Goal: Transaction & Acquisition: Purchase product/service

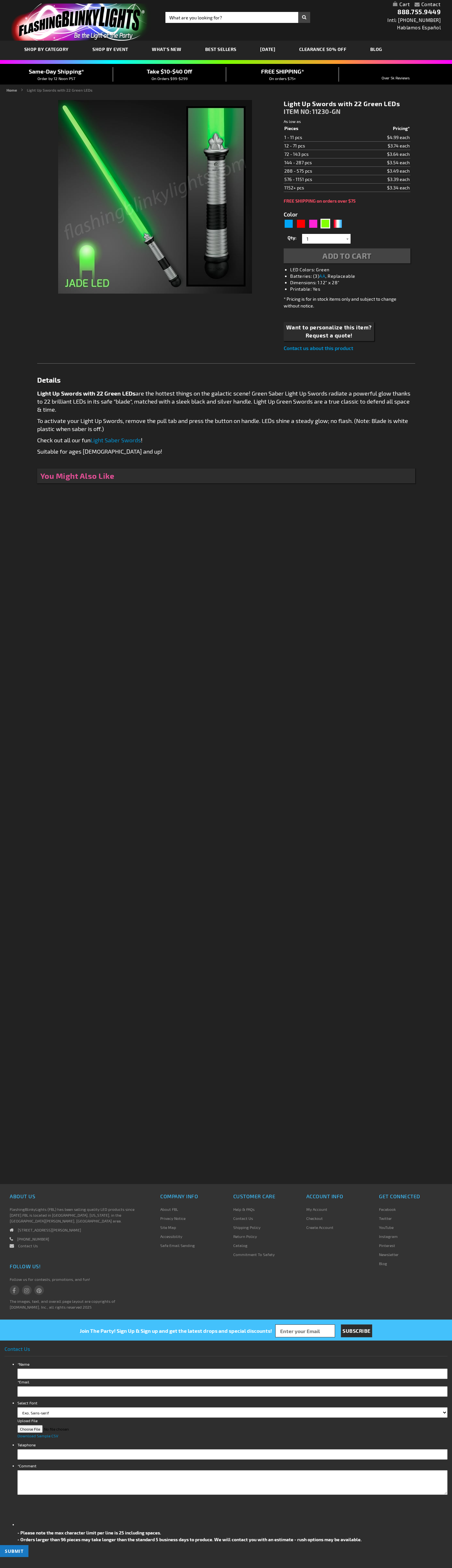
type input "5648"
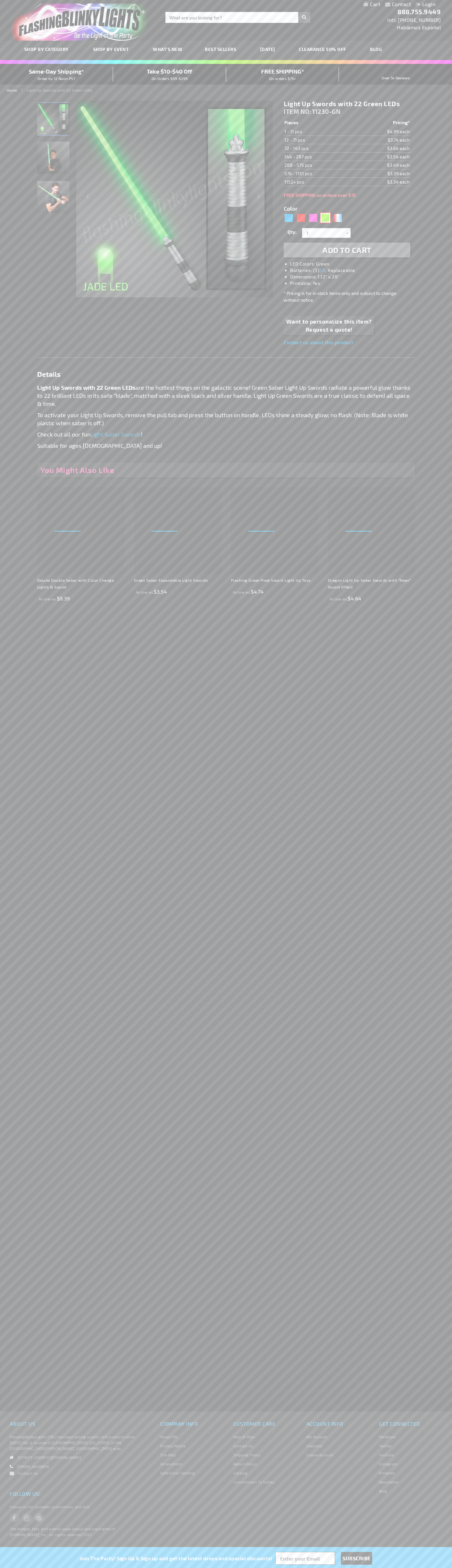
click at [325, 218] on div "Green" at bounding box center [325, 218] width 10 height 10
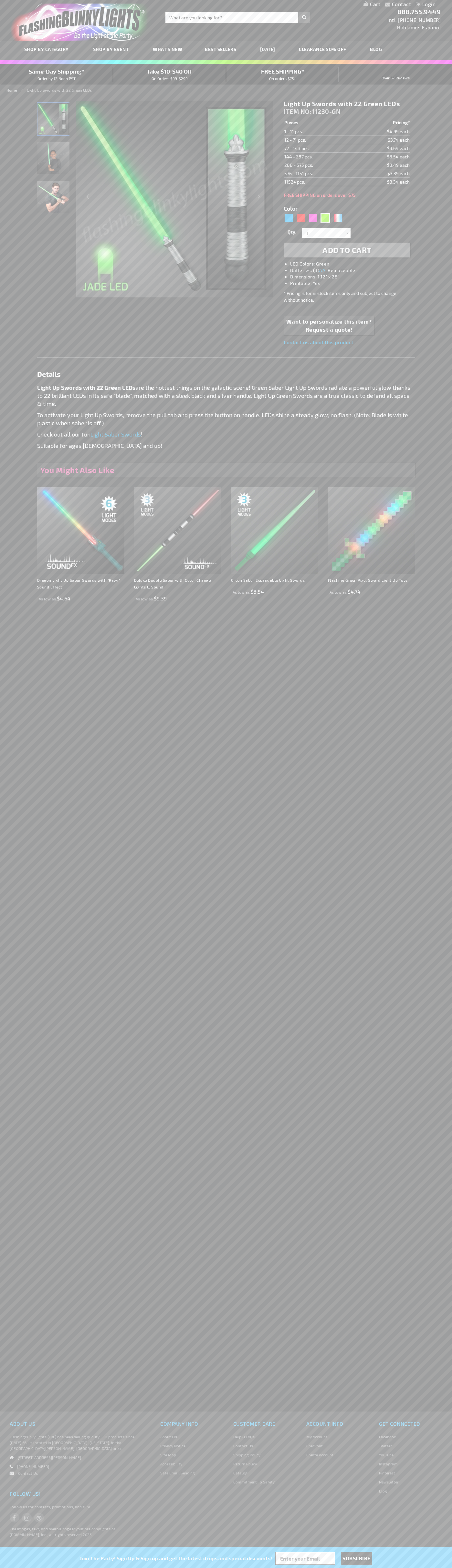
click at [347, 250] on span "Add to Cart" at bounding box center [347, 250] width 49 height 9
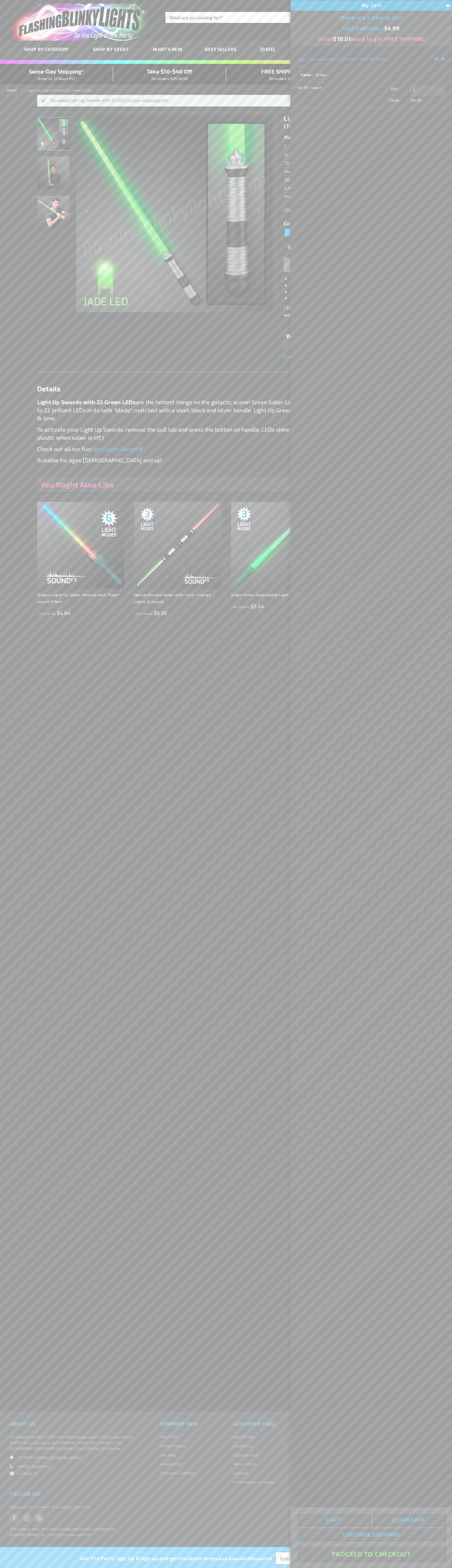
click at [371, 1554] on button "Proceed To Checkout" at bounding box center [371, 1554] width 148 height 15
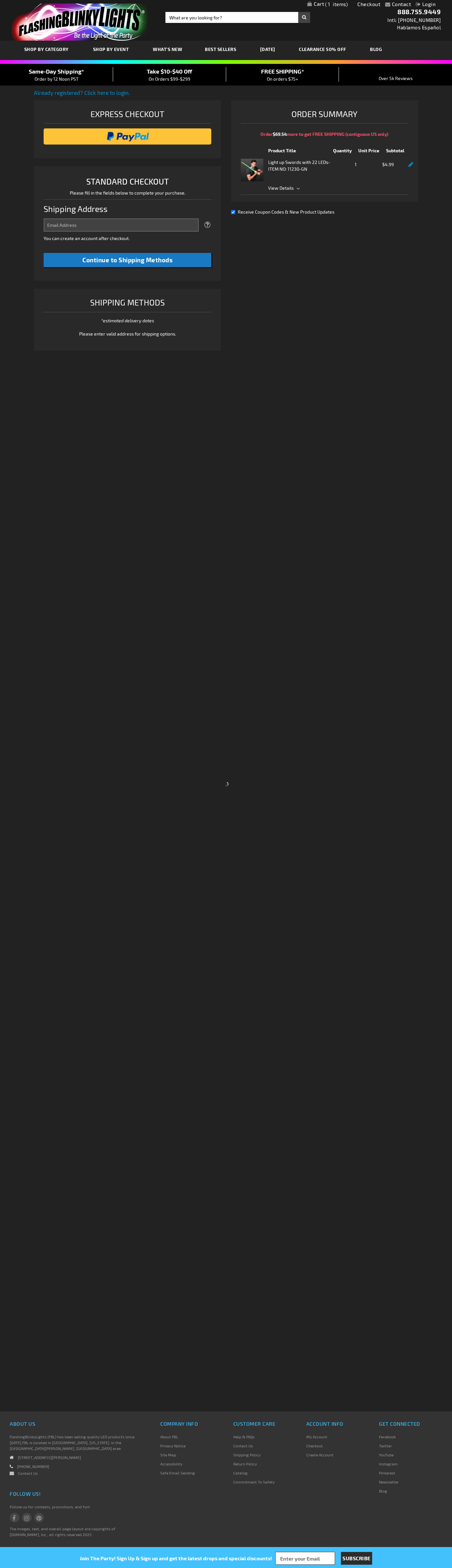
select select "US"
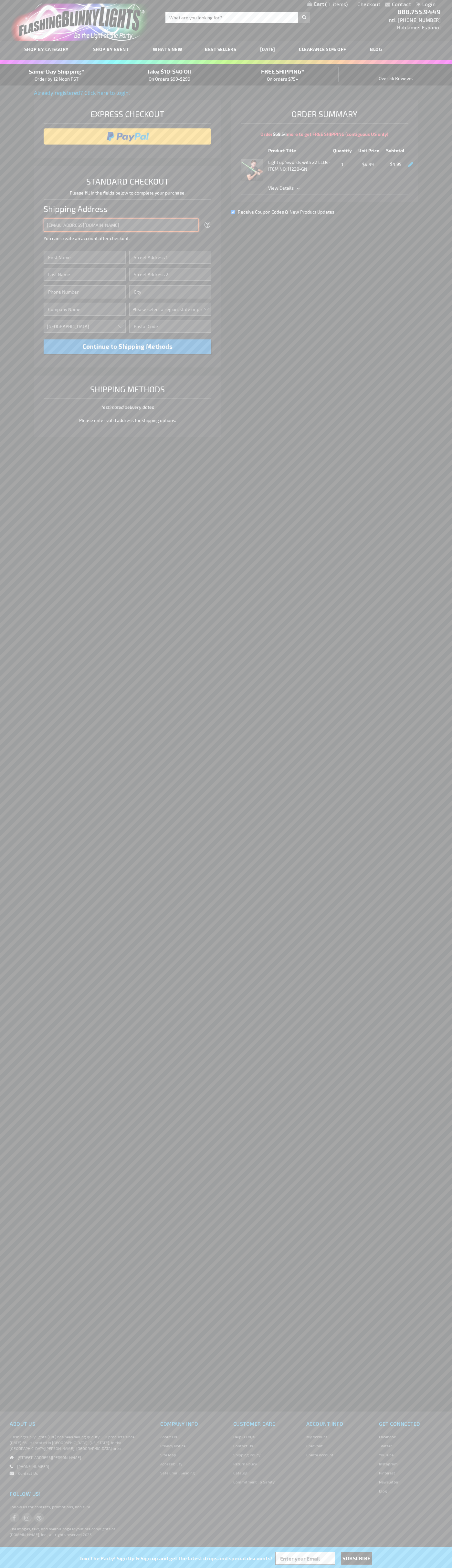
type input "johnsmith006@storebotmail.joonix.net"
type input "John"
type input "2332 Galiano Street"
type input "First floor"
type input "coral gables"
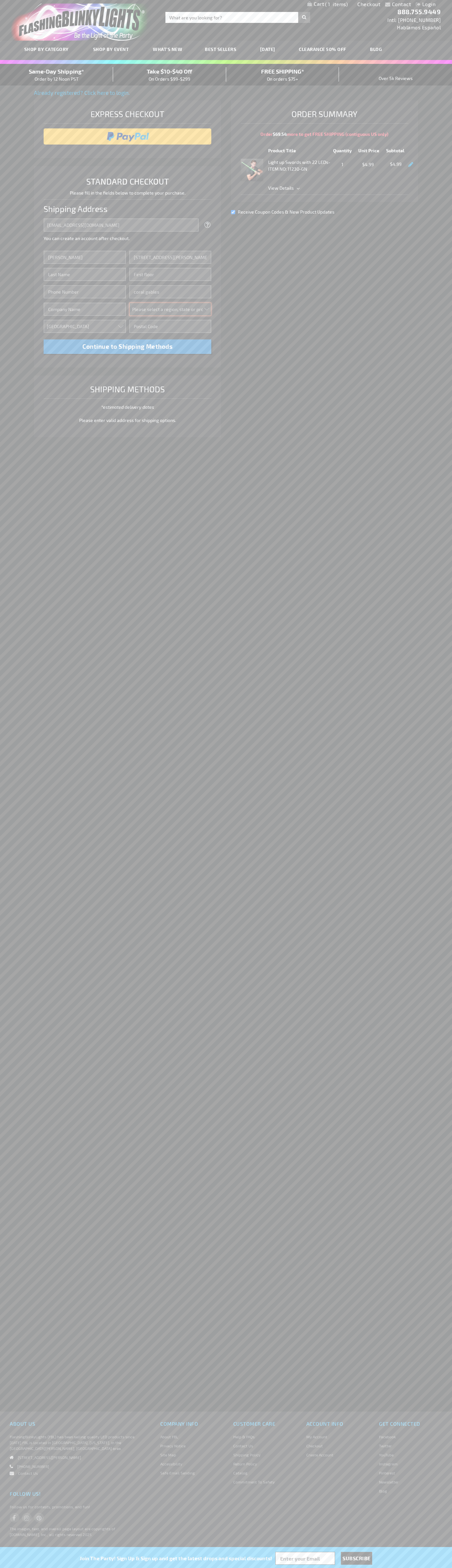
select select "18"
type input "33134"
type input "Smith"
type input "6502530000"
type input "John Smith"
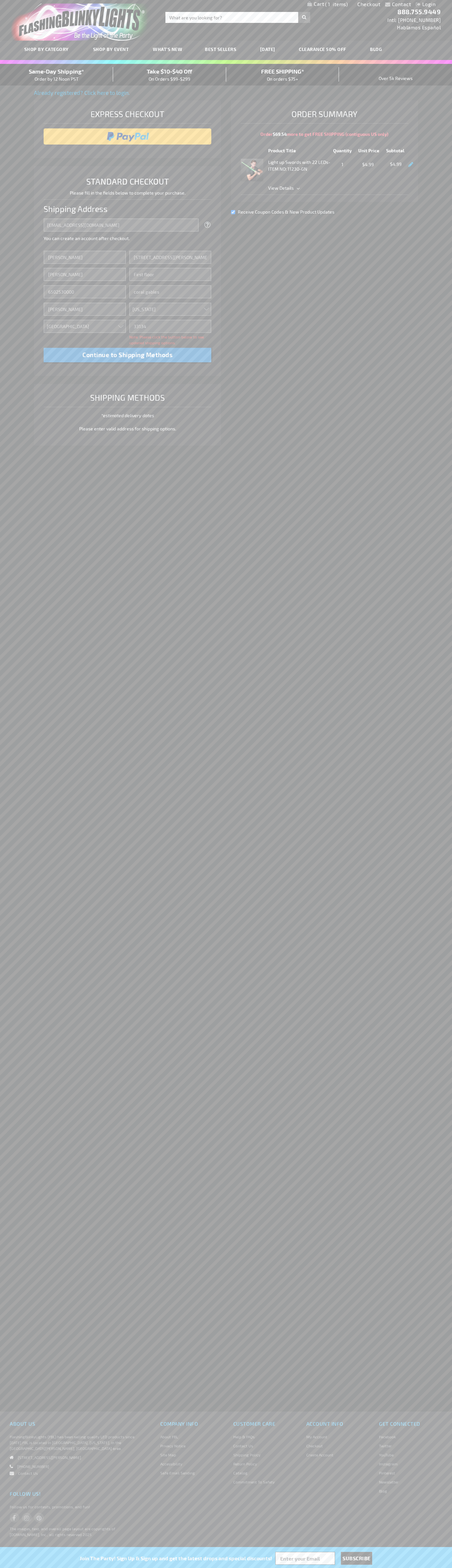
click at [57, 75] on div "Same-Day Shipping* Order by 12 Noon PST" at bounding box center [57, 74] width 113 height 15
click at [127, 136] on input "image" at bounding box center [127, 136] width 161 height 13
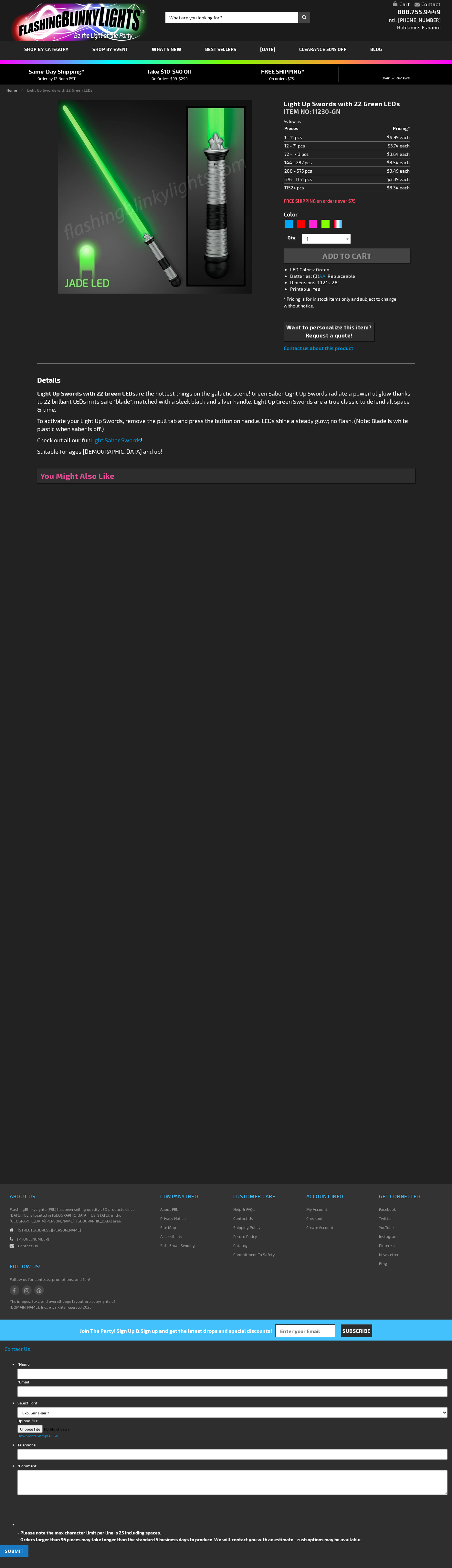
type input "5648"
